Goal: Task Accomplishment & Management: Use online tool/utility

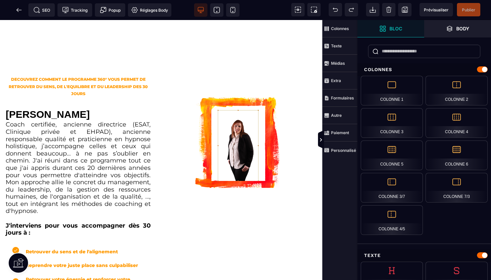
scroll to position [272, 0]
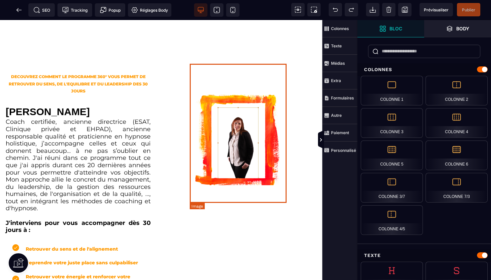
click at [236, 112] on img at bounding box center [238, 142] width 97 height 139
select select
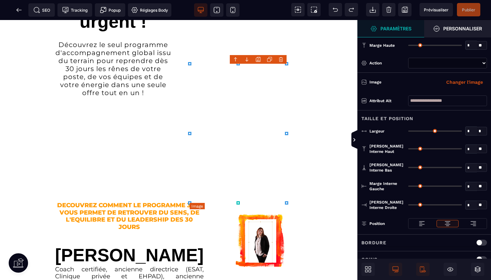
type input "*"
type input "**"
type input "*"
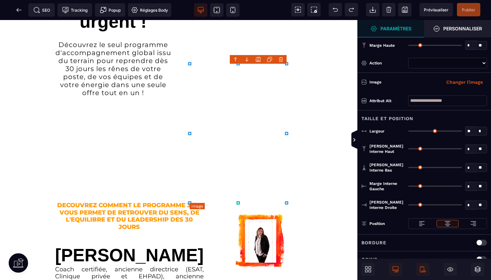
type input "*"
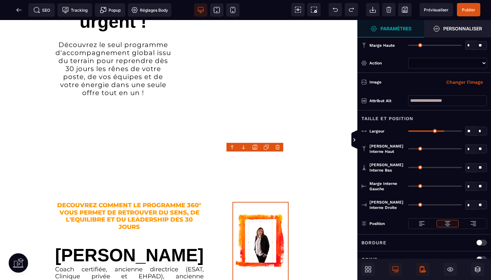
click at [423, 271] on icon at bounding box center [423, 271] width 3 height 2
click at [420, 269] on icon at bounding box center [422, 269] width 7 height 7
click at [258, 202] on img at bounding box center [260, 242] width 56 height 80
click at [391, 268] on span at bounding box center [394, 269] width 13 height 13
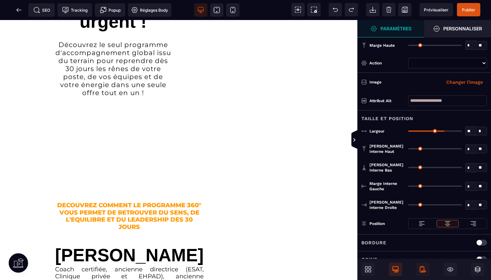
click at [391, 268] on span at bounding box center [394, 269] width 13 height 13
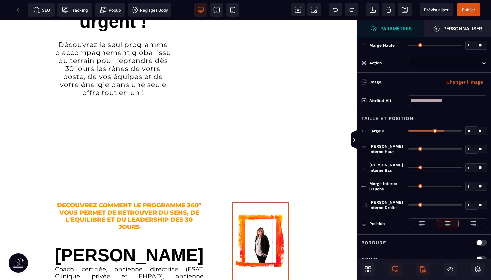
click at [425, 270] on icon at bounding box center [423, 271] width 3 height 2
click at [232, 12] on icon at bounding box center [232, 10] width 7 height 7
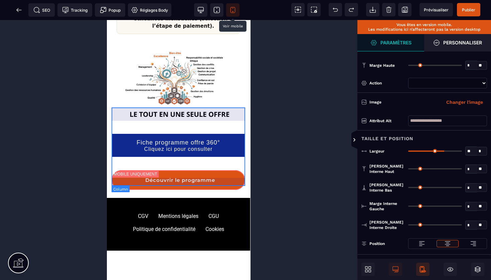
scroll to position [1411, 0]
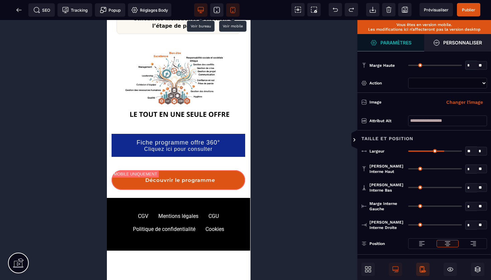
click at [200, 10] on icon at bounding box center [200, 10] width 7 height 7
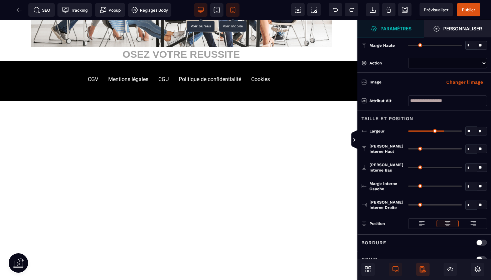
scroll to position [0, 0]
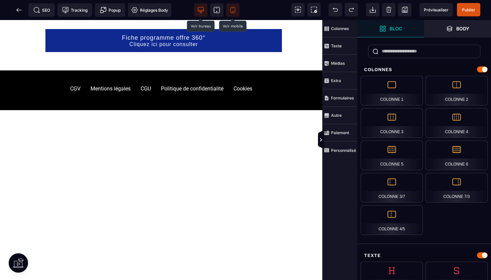
scroll to position [1295, 0]
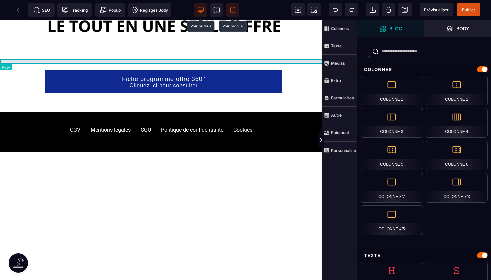
click at [313, 107] on div "SOYEZ LE CHANGEMENT QUE VOUS VOULEZ VOIR DANS CE MONDE - PRENDRE SOIN DES AUTRE…" at bounding box center [161, 109] width 322 height 5
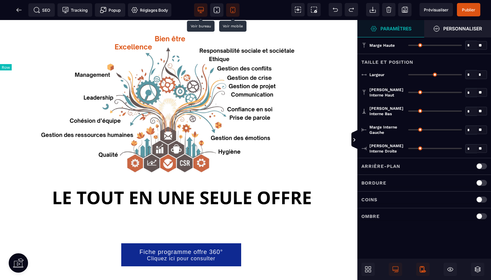
select select "*****"
select select
type input "*"
type input "***"
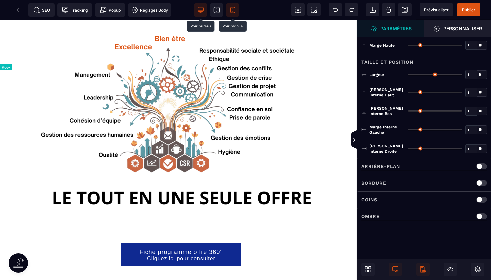
type input "*"
type input "**"
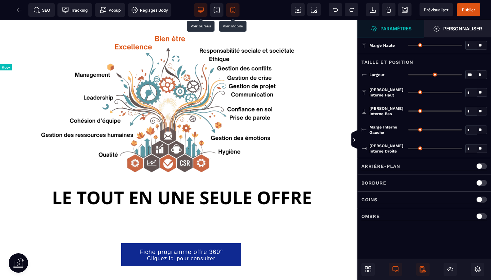
type input "**"
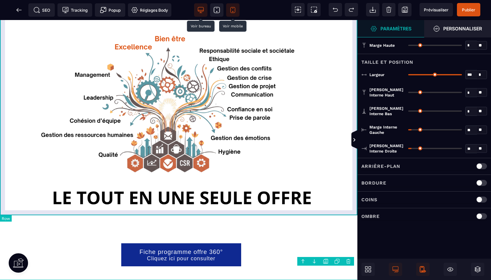
click at [354, 49] on div at bounding box center [178, 113] width 357 height 233
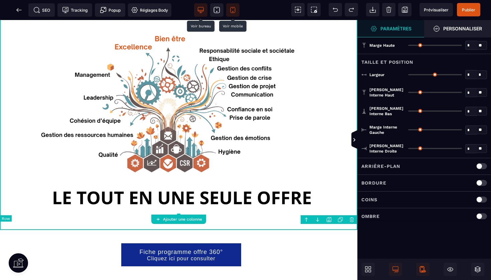
type input "*"
type input "***"
type input "*"
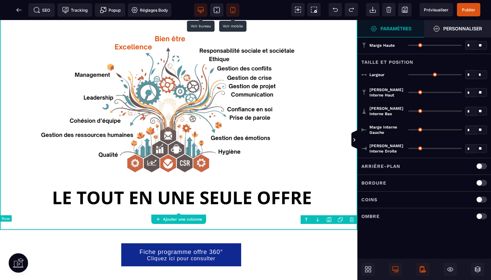
type input "**"
click at [449, 26] on strong "Personnaliser" at bounding box center [462, 28] width 39 height 5
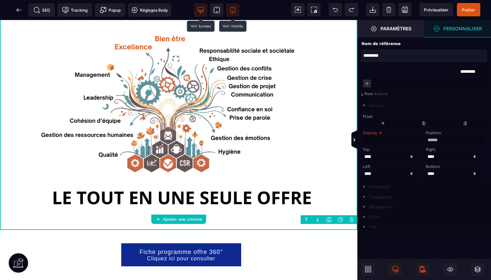
click at [365, 186] on icon at bounding box center [364, 187] width 6 height 6
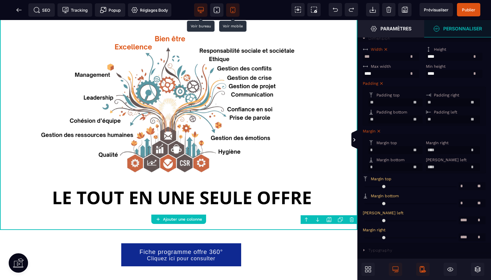
scroll to position [148, 0]
click at [367, 202] on input "range" at bounding box center [410, 204] width 96 height 8
type input "**"
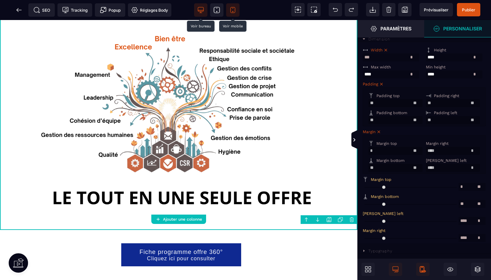
type input "**"
click at [370, 201] on input "range" at bounding box center [410, 204] width 96 height 8
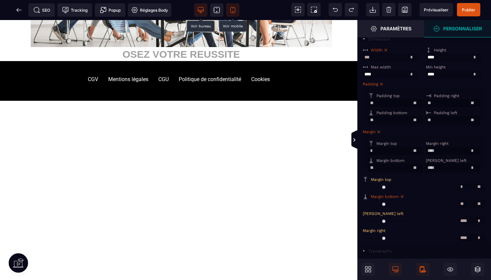
scroll to position [0, 0]
click at [467, 8] on span "Publier" at bounding box center [468, 9] width 13 height 5
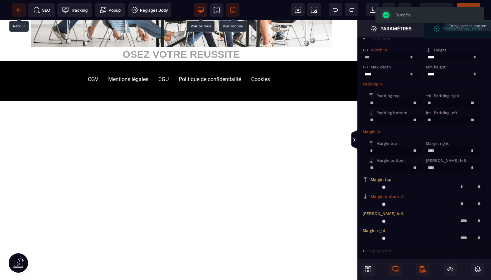
click at [21, 9] on icon at bounding box center [19, 10] width 7 height 7
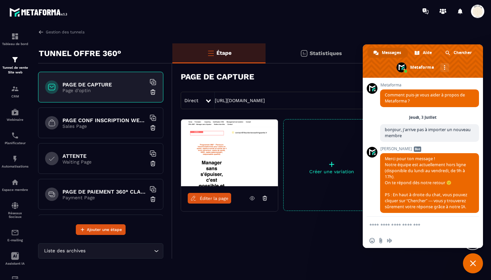
click at [96, 124] on p "Sales Page" at bounding box center [103, 125] width 83 height 5
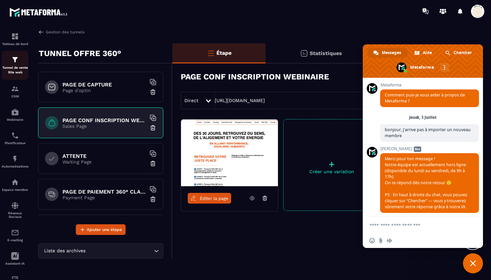
click at [14, 63] on img at bounding box center [15, 60] width 8 height 8
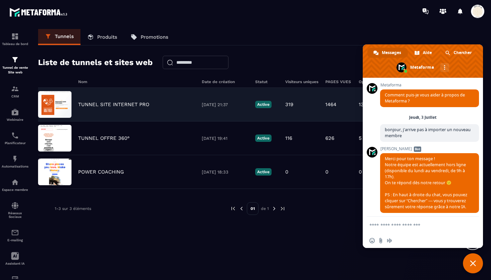
click at [82, 100] on div "TUNNEL SITE INTERNET PRO 23/07/2025 21:37 Active 319 1464 13 0,00 € 0" at bounding box center [257, 105] width 439 height 34
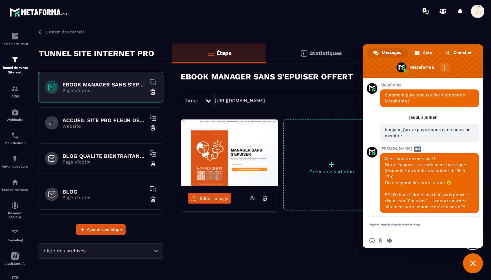
click at [108, 128] on p "Website" at bounding box center [103, 125] width 83 height 5
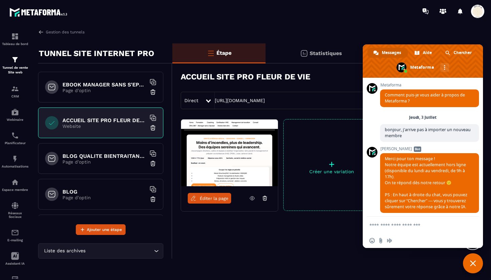
click at [208, 200] on span "Éditer la page" at bounding box center [214, 198] width 29 height 5
